Goal: Find specific page/section: Find specific page/section

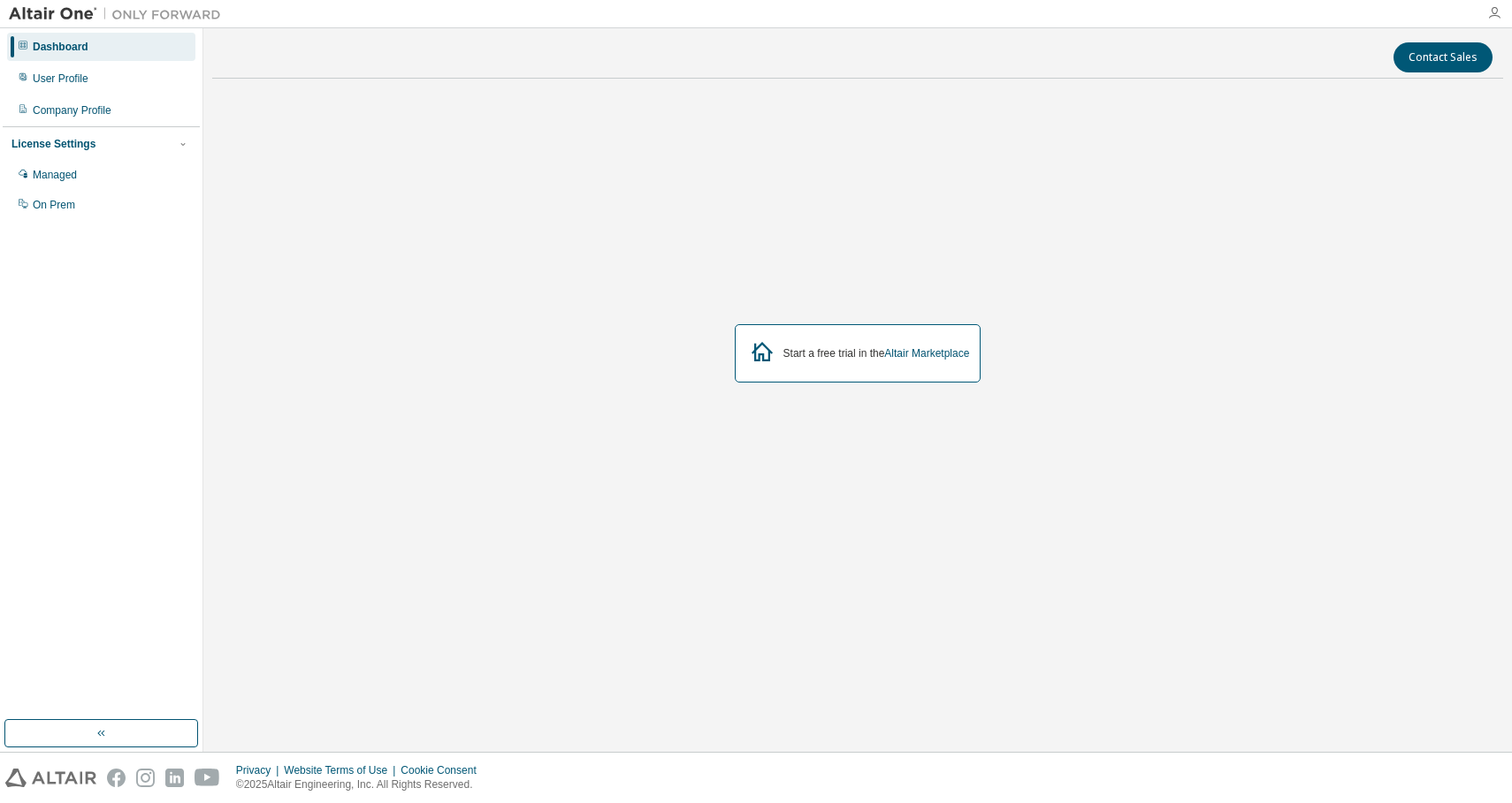
click at [1495, 18] on icon "button" at bounding box center [1494, 13] width 14 height 14
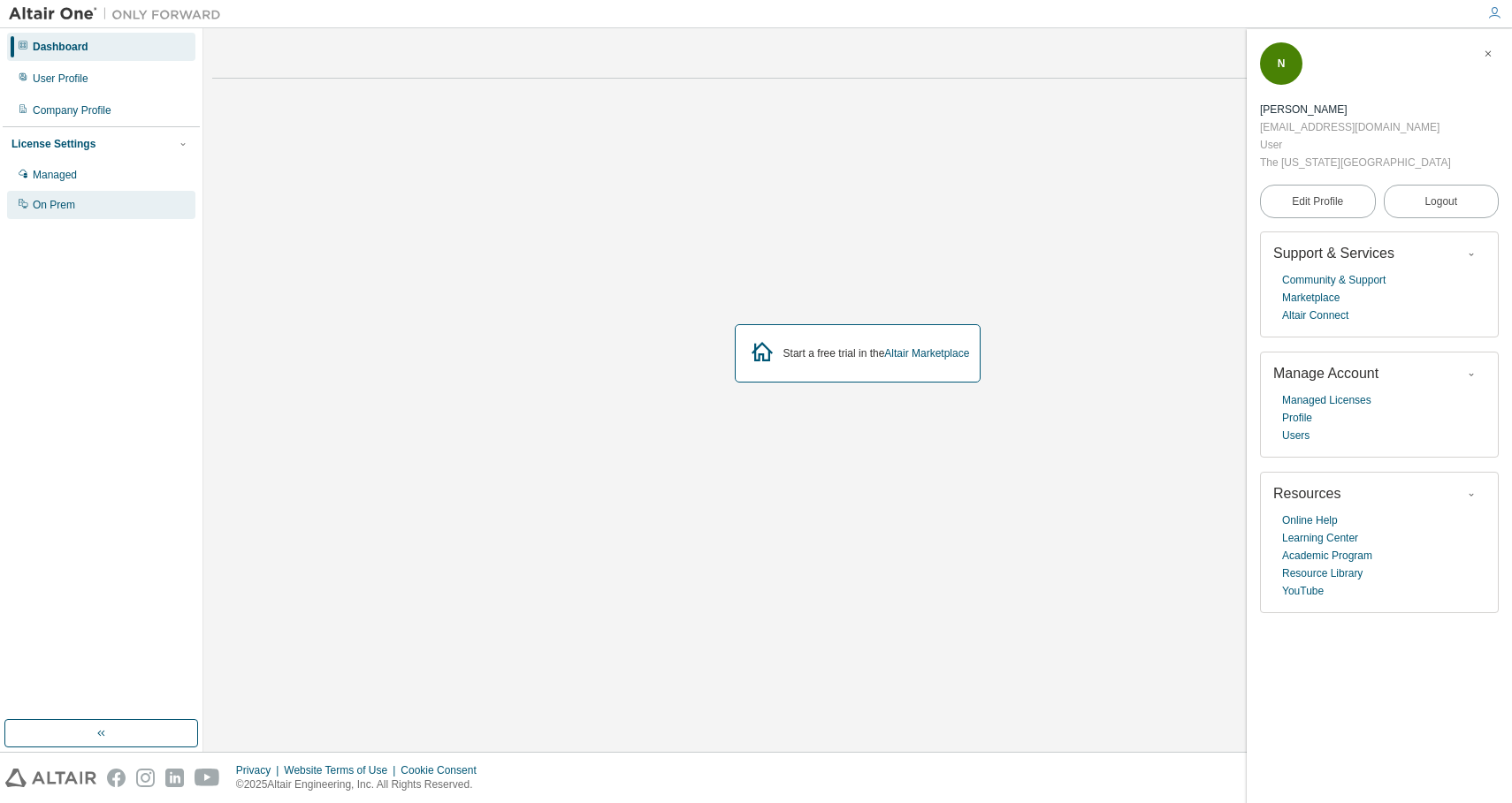
click at [83, 211] on div "On Prem" at bounding box center [101, 205] width 189 height 28
